Goal: Task Accomplishment & Management: Manage account settings

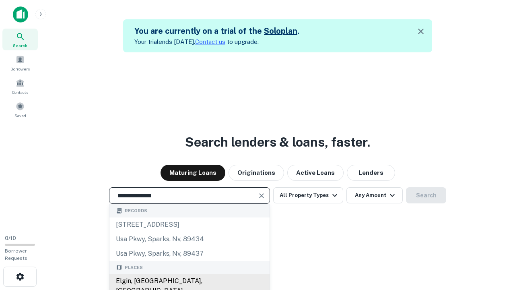
click at [189, 281] on div "Elgin, [GEOGRAPHIC_DATA], [GEOGRAPHIC_DATA]" at bounding box center [189, 285] width 160 height 24
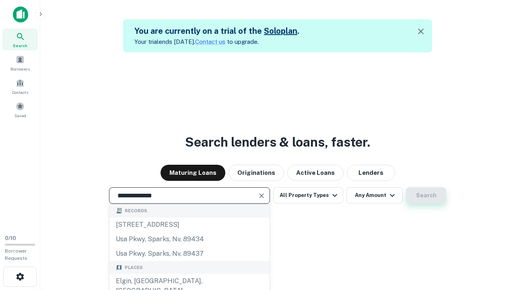
type input "**********"
click at [406, 187] on button "Search" at bounding box center [426, 195] width 40 height 16
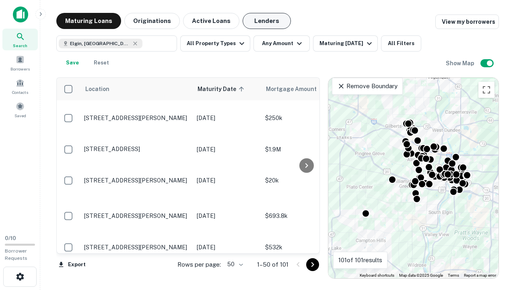
click at [267, 21] on button "Lenders" at bounding box center [266, 21] width 48 height 16
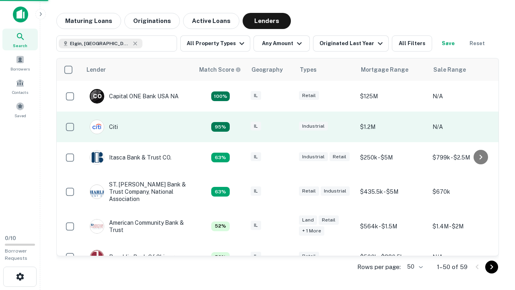
click at [286, 127] on div "IL" at bounding box center [271, 126] width 40 height 11
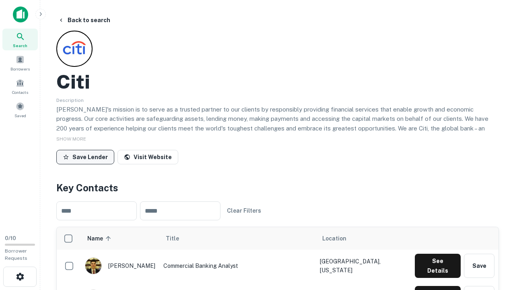
click at [85, 156] on button "Save Lender" at bounding box center [85, 157] width 58 height 14
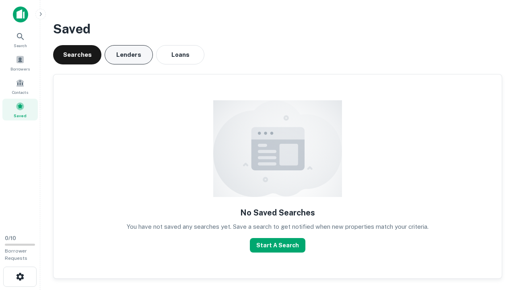
click at [129, 55] on button "Lenders" at bounding box center [129, 54] width 48 height 19
